Goal: Check status

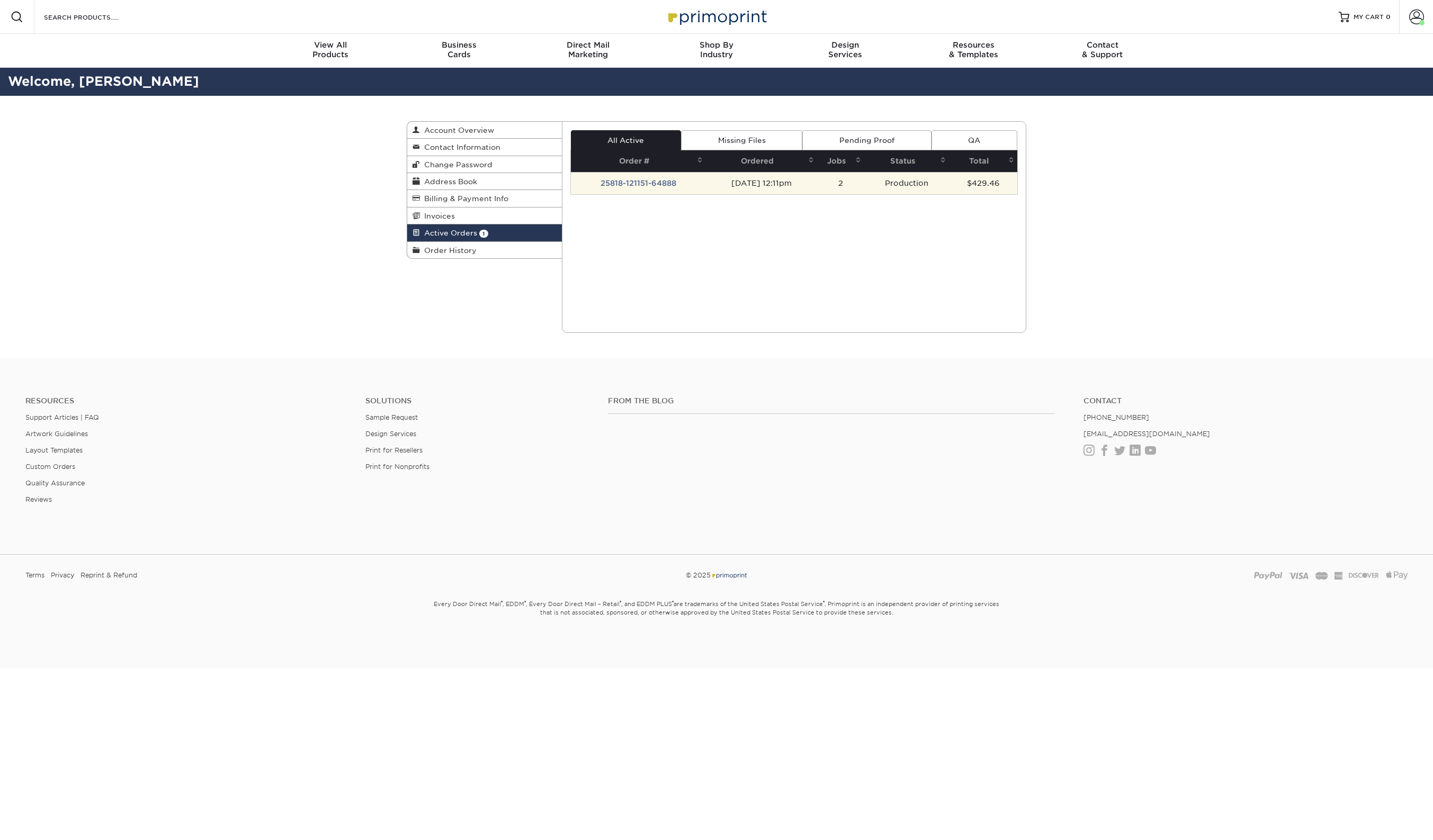
click at [633, 190] on td "25818-121151-64888" at bounding box center [638, 183] width 135 height 22
click at [643, 184] on td "25818-121151-64888" at bounding box center [638, 183] width 135 height 22
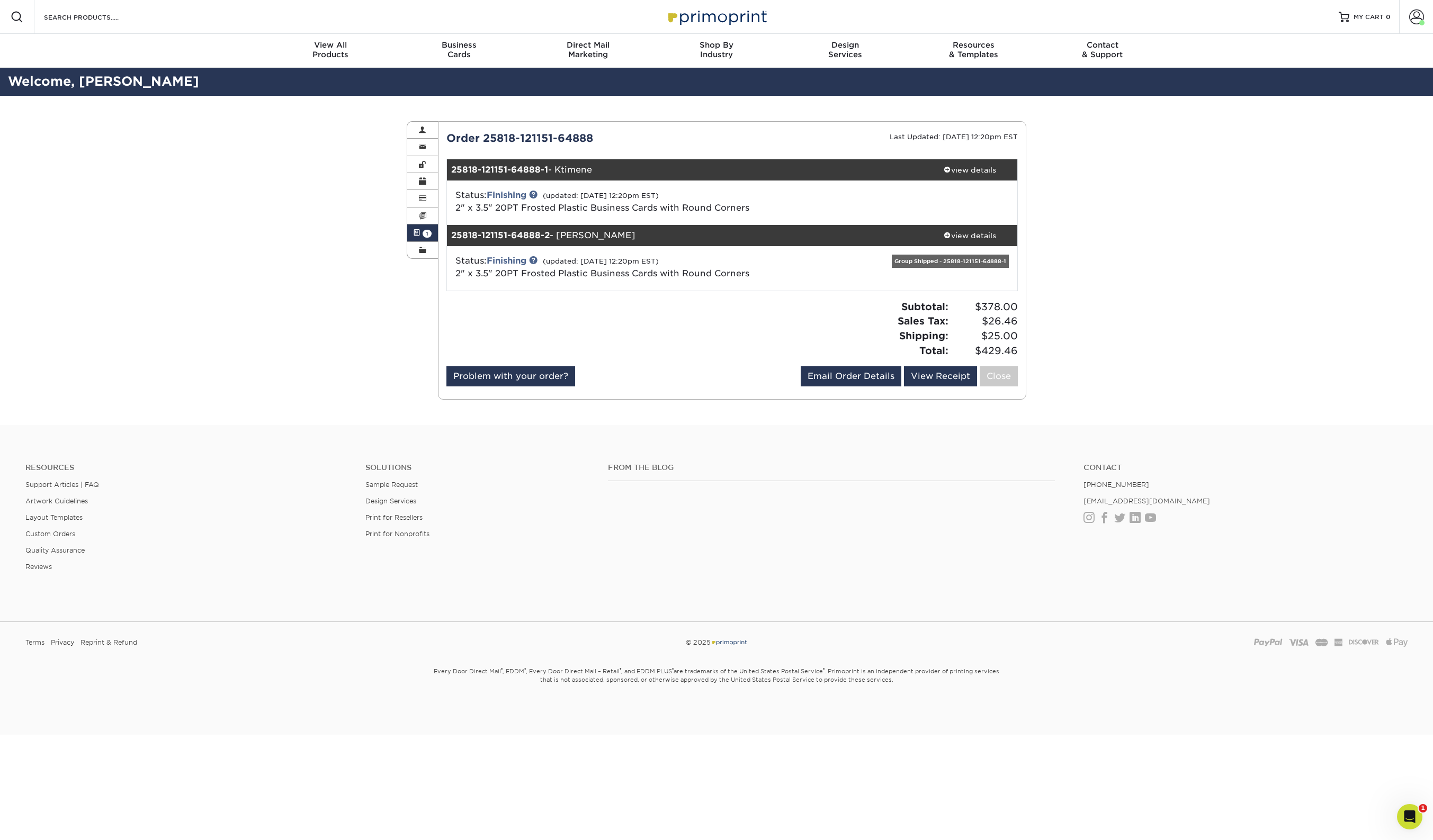
click at [296, 180] on div "Active Orders Account Overview Contact Information Change Password Address Book…" at bounding box center [716, 260] width 1433 height 329
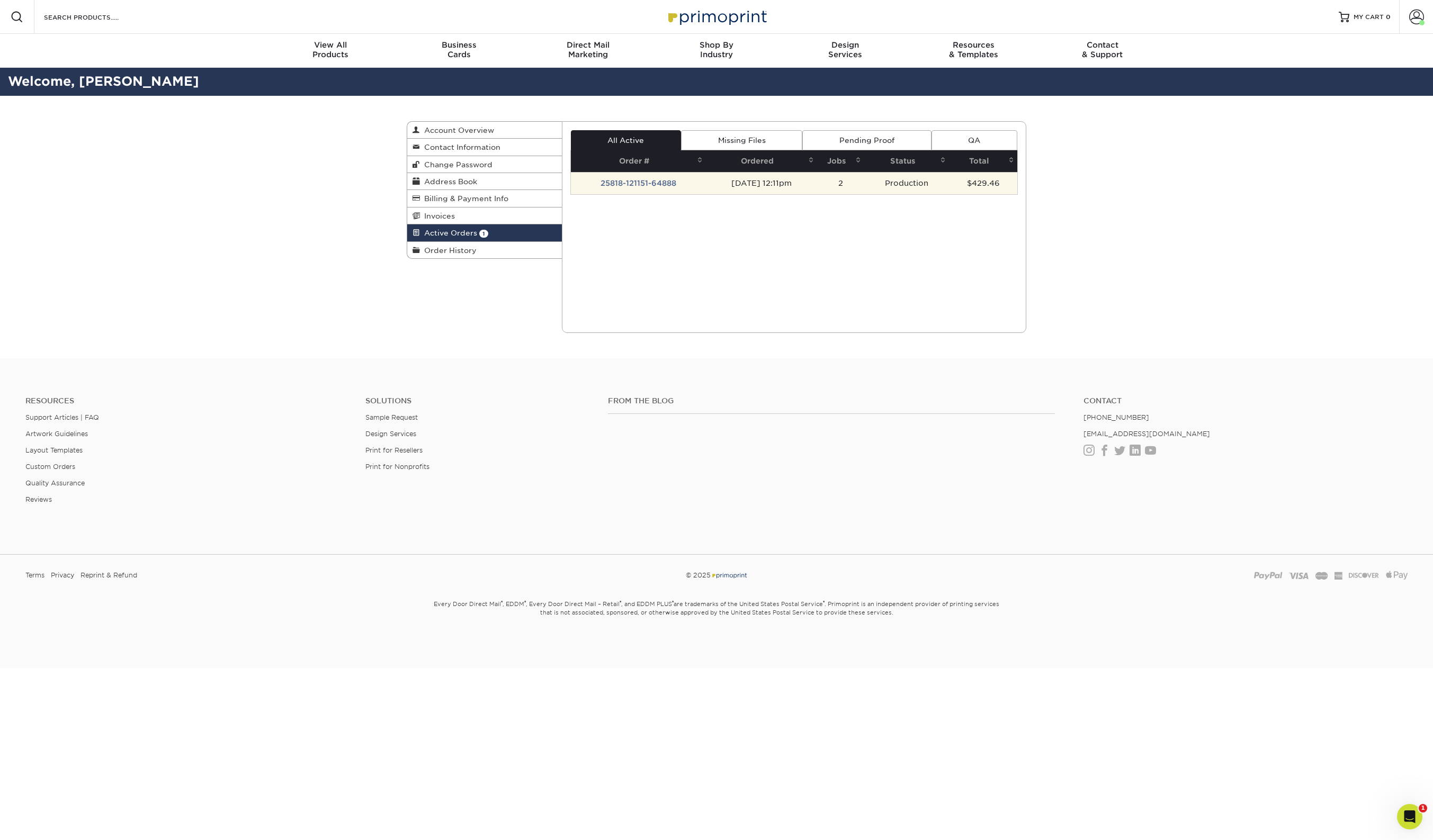
click at [619, 177] on td "25818-121151-64888" at bounding box center [638, 183] width 135 height 22
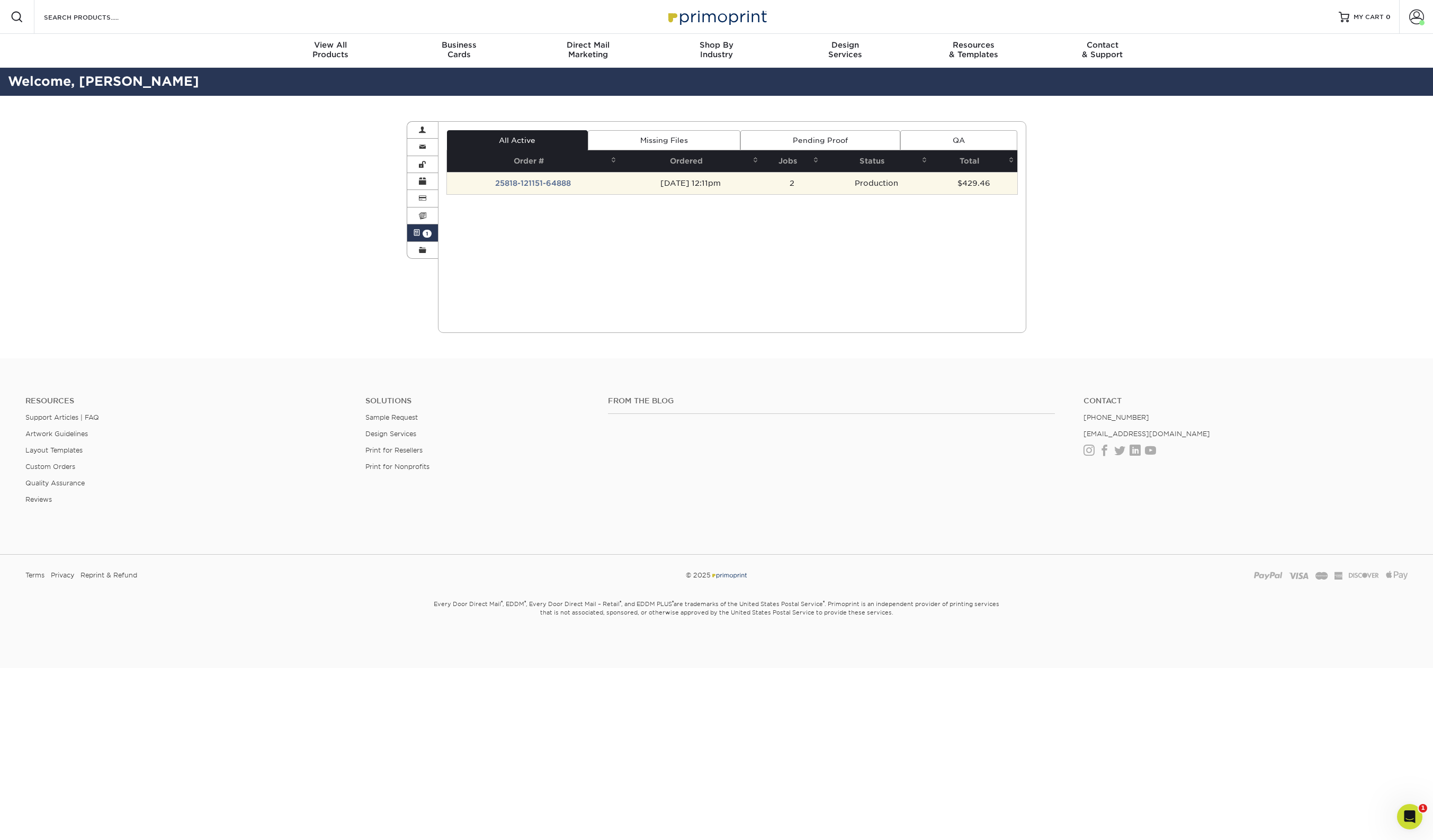
click at [517, 184] on td "25818-121151-64888" at bounding box center [533, 183] width 172 height 22
